Goal: Register for event/course

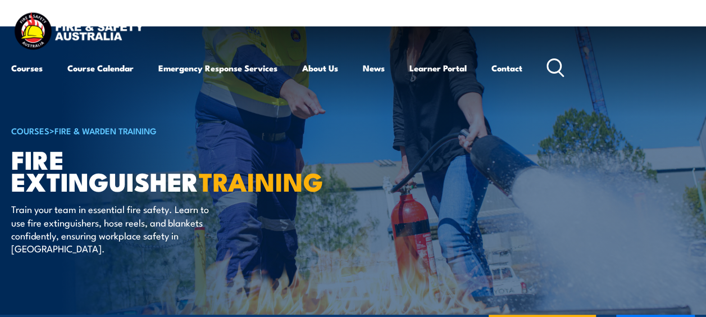
click at [561, 65] on icon at bounding box center [556, 67] width 18 height 19
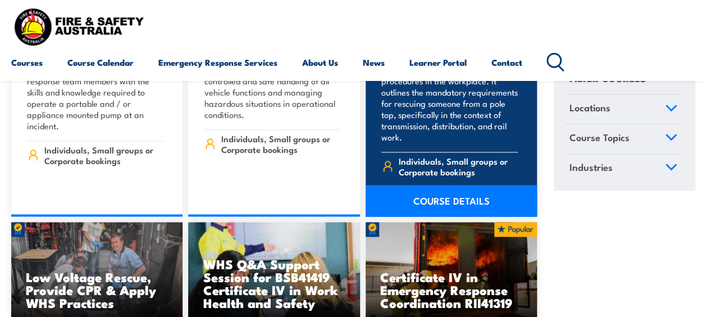
scroll to position [2978, 0]
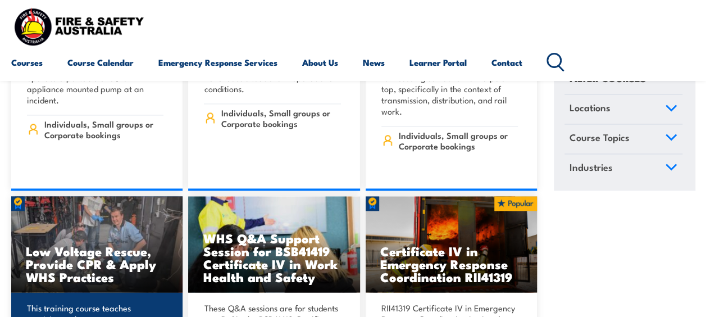
click at [94, 244] on h3 "Low Voltage Rescue, Provide CPR & Apply WHS Practices" at bounding box center [97, 263] width 142 height 39
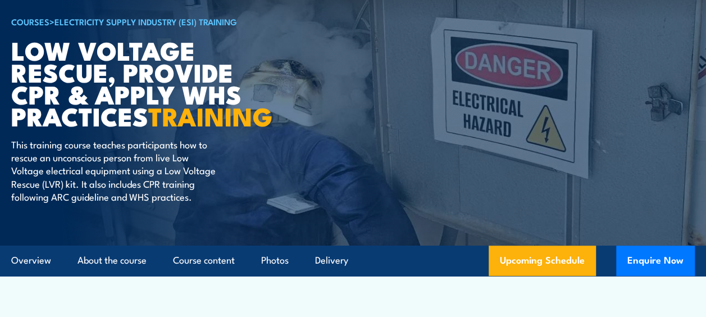
scroll to position [112, 0]
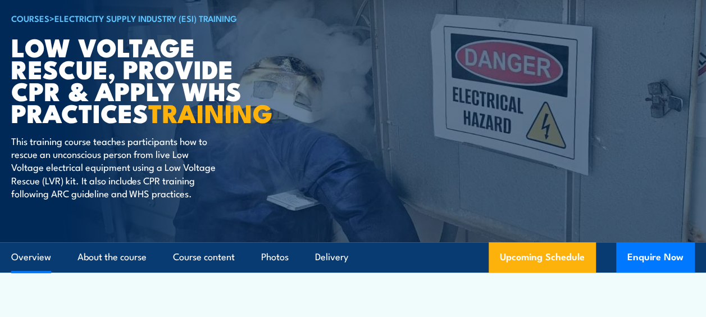
click at [25, 257] on link "Overview" at bounding box center [31, 257] width 40 height 30
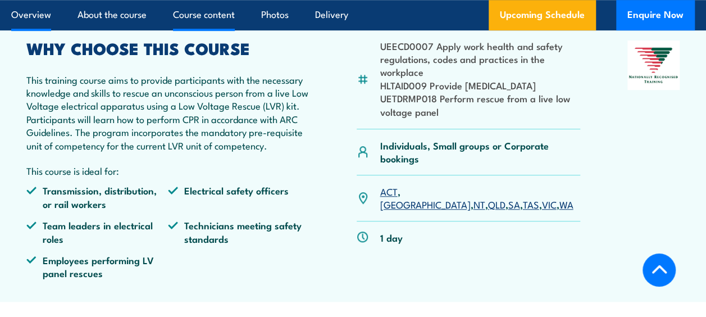
scroll to position [371, 0]
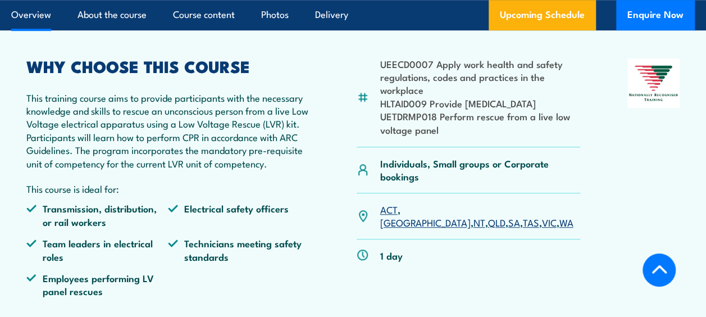
click at [416, 221] on link "NSW" at bounding box center [425, 221] width 90 height 13
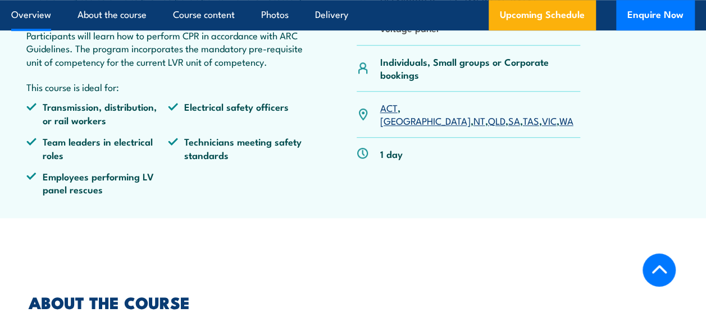
scroll to position [455, 0]
